Goal: Information Seeking & Learning: Learn about a topic

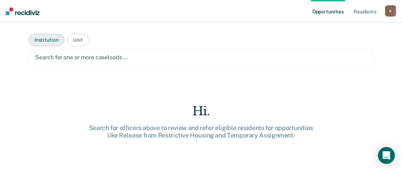
click at [51, 42] on button "Institution" at bounding box center [47, 40] width 36 height 12
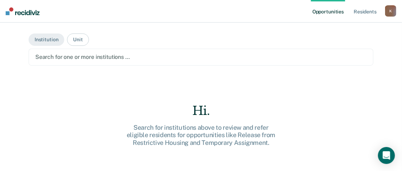
click at [48, 59] on div at bounding box center [200, 57] width 331 height 8
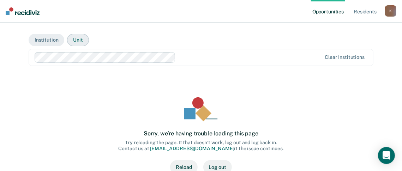
click at [77, 37] on button "Unit" at bounding box center [78, 40] width 22 height 12
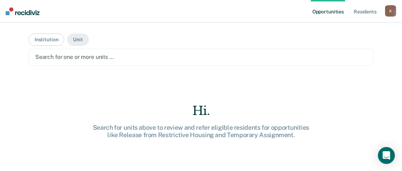
click at [80, 61] on div "Search for one or more units …" at bounding box center [201, 57] width 345 height 17
click at [46, 39] on button "Institution" at bounding box center [47, 40] width 36 height 12
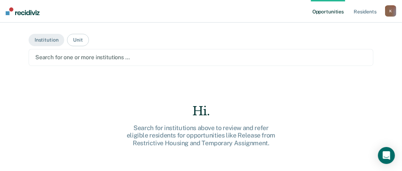
click at [58, 53] on div "Search for one or more institutions …" at bounding box center [201, 58] width 333 height 10
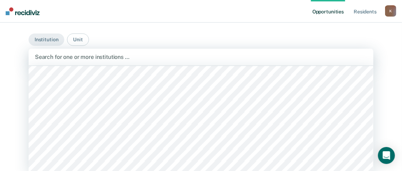
scroll to position [160, 0]
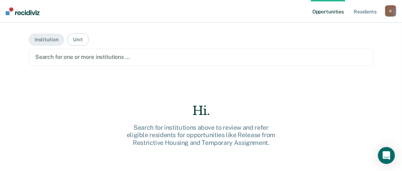
click at [94, 58] on div at bounding box center [200, 57] width 331 height 8
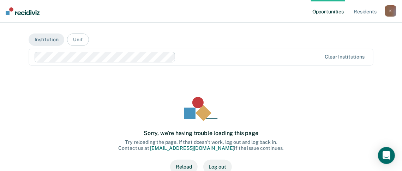
click at [385, 10] on ul "Opportunities Resident s" at bounding box center [348, 11] width 74 height 23
click at [389, 11] on div "K" at bounding box center [390, 10] width 11 height 11
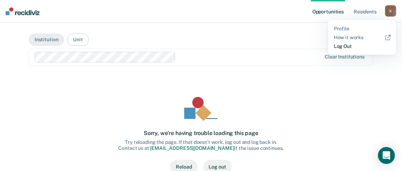
click at [339, 47] on link "Log Out" at bounding box center [362, 46] width 57 height 6
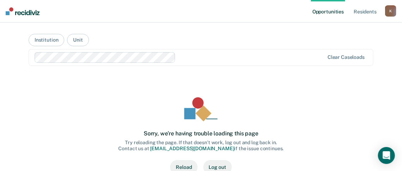
click at [190, 163] on button "Reload" at bounding box center [183, 167] width 27 height 14
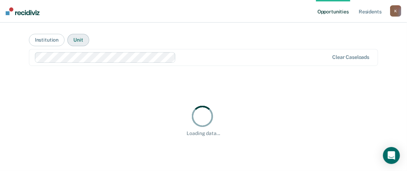
click at [73, 38] on button "Unit" at bounding box center [78, 40] width 22 height 12
click at [80, 54] on div at bounding box center [204, 57] width 336 height 8
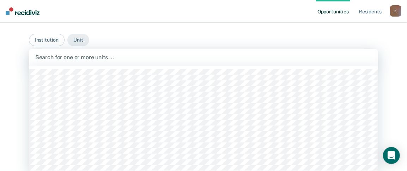
click at [108, 55] on div at bounding box center [203, 57] width 337 height 8
click at [43, 38] on button "Institution" at bounding box center [47, 40] width 36 height 12
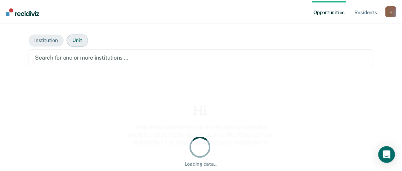
scroll to position [0, 0]
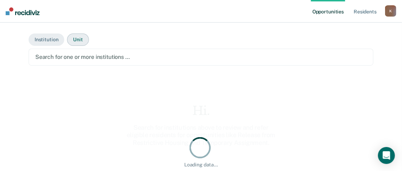
click at [75, 43] on button "Unit" at bounding box center [78, 40] width 22 height 12
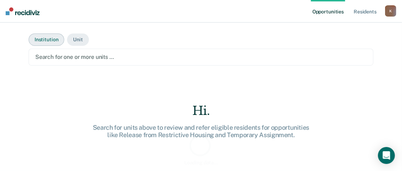
click at [80, 55] on div at bounding box center [200, 57] width 331 height 8
click at [40, 36] on button "Institution" at bounding box center [47, 40] width 36 height 12
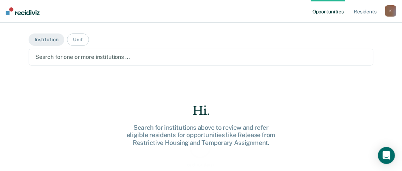
click at [50, 55] on div at bounding box center [200, 57] width 331 height 8
click at [126, 59] on div at bounding box center [200, 57] width 331 height 8
click at [43, 33] on main "Institution Unit Search for one or more institutions … Loading data... Hi. Sear…" at bounding box center [201, 90] width 362 height 136
click at [40, 41] on button "Institution" at bounding box center [47, 40] width 36 height 12
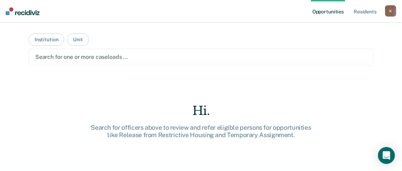
click at [60, 60] on div at bounding box center [200, 57] width 331 height 8
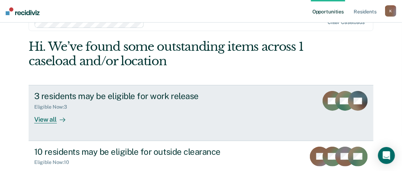
scroll to position [59, 0]
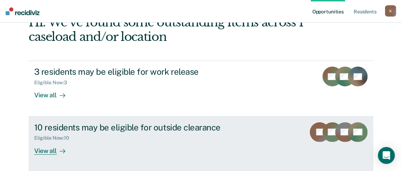
click at [51, 146] on div "View all" at bounding box center [54, 148] width 40 height 14
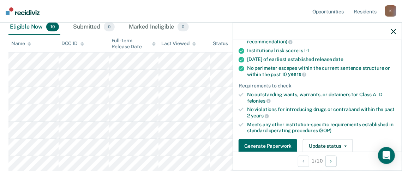
scroll to position [82, 0]
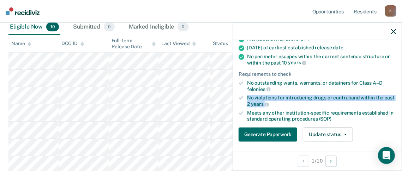
drag, startPoint x: 284, startPoint y: 104, endPoint x: 245, endPoint y: 99, distance: 38.8
click at [245, 99] on li "No violations for introducing drugs or contraband within the past 2 years" at bounding box center [317, 101] width 157 height 12
